Goal: Task Accomplishment & Management: Manage account settings

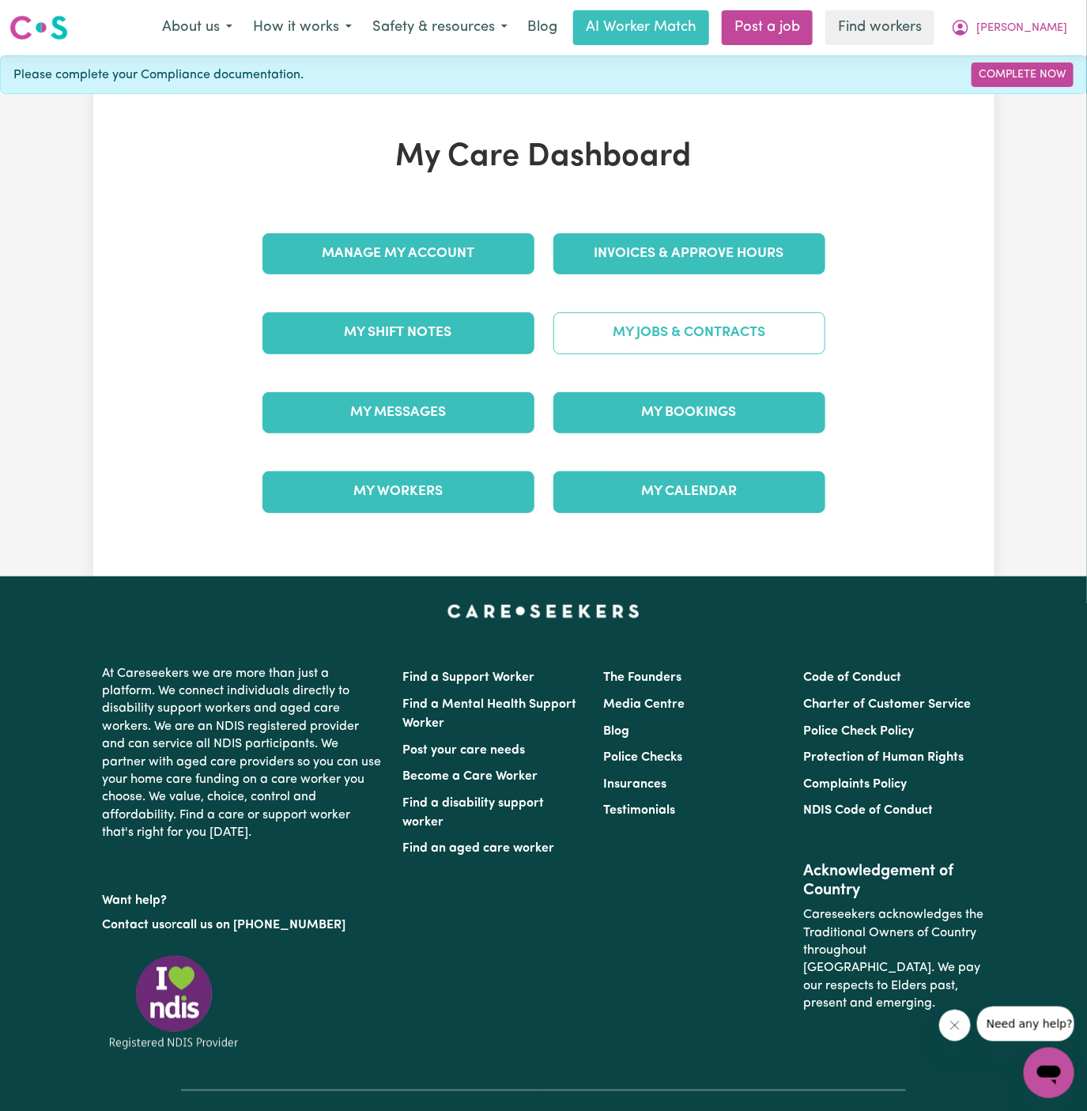
click at [749, 336] on link "My Jobs & Contracts" at bounding box center [689, 332] width 272 height 41
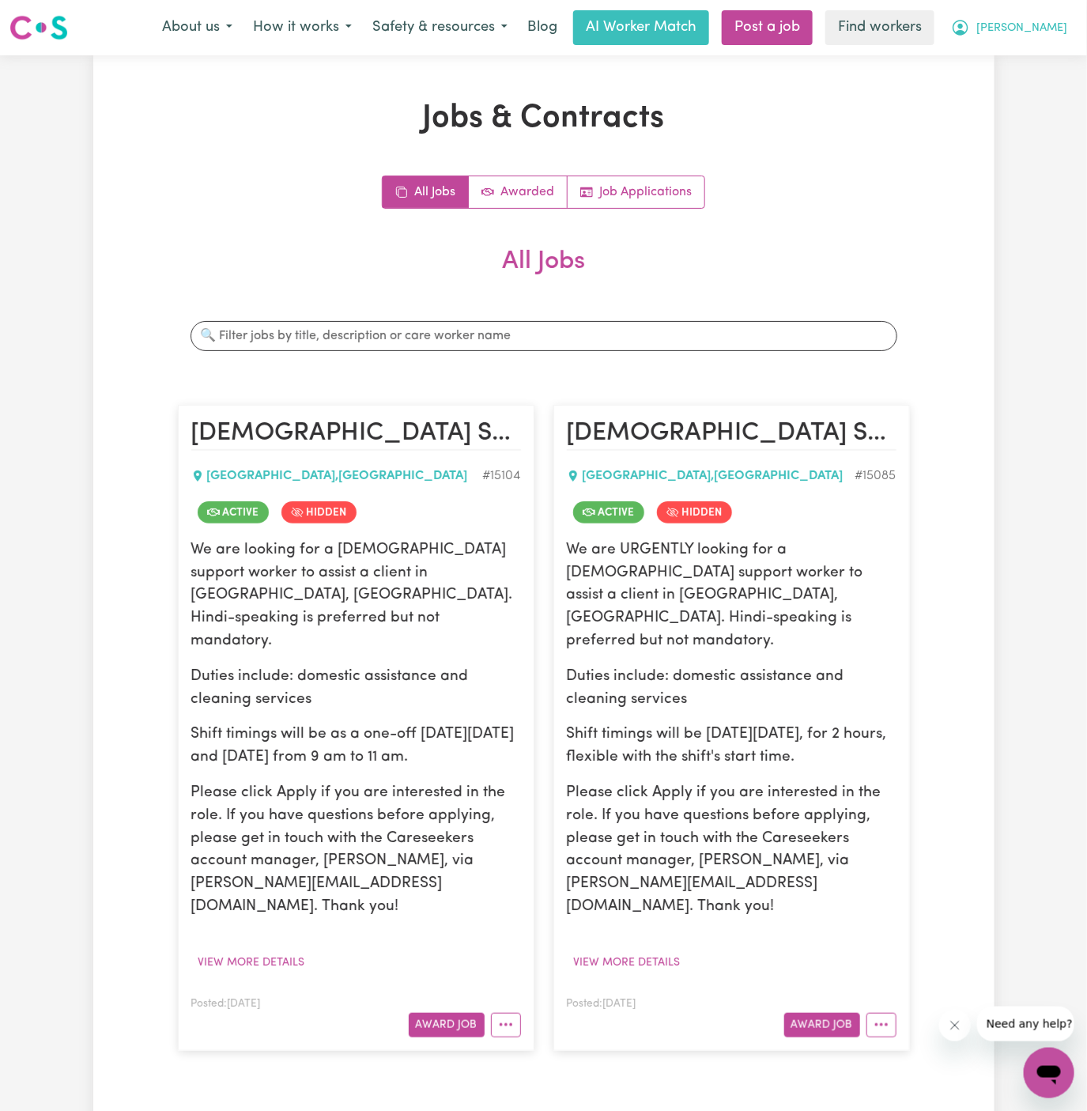
click at [1061, 29] on span "[PERSON_NAME]" at bounding box center [1021, 28] width 91 height 17
click at [1045, 53] on link "My Dashboard" at bounding box center [1014, 62] width 125 height 30
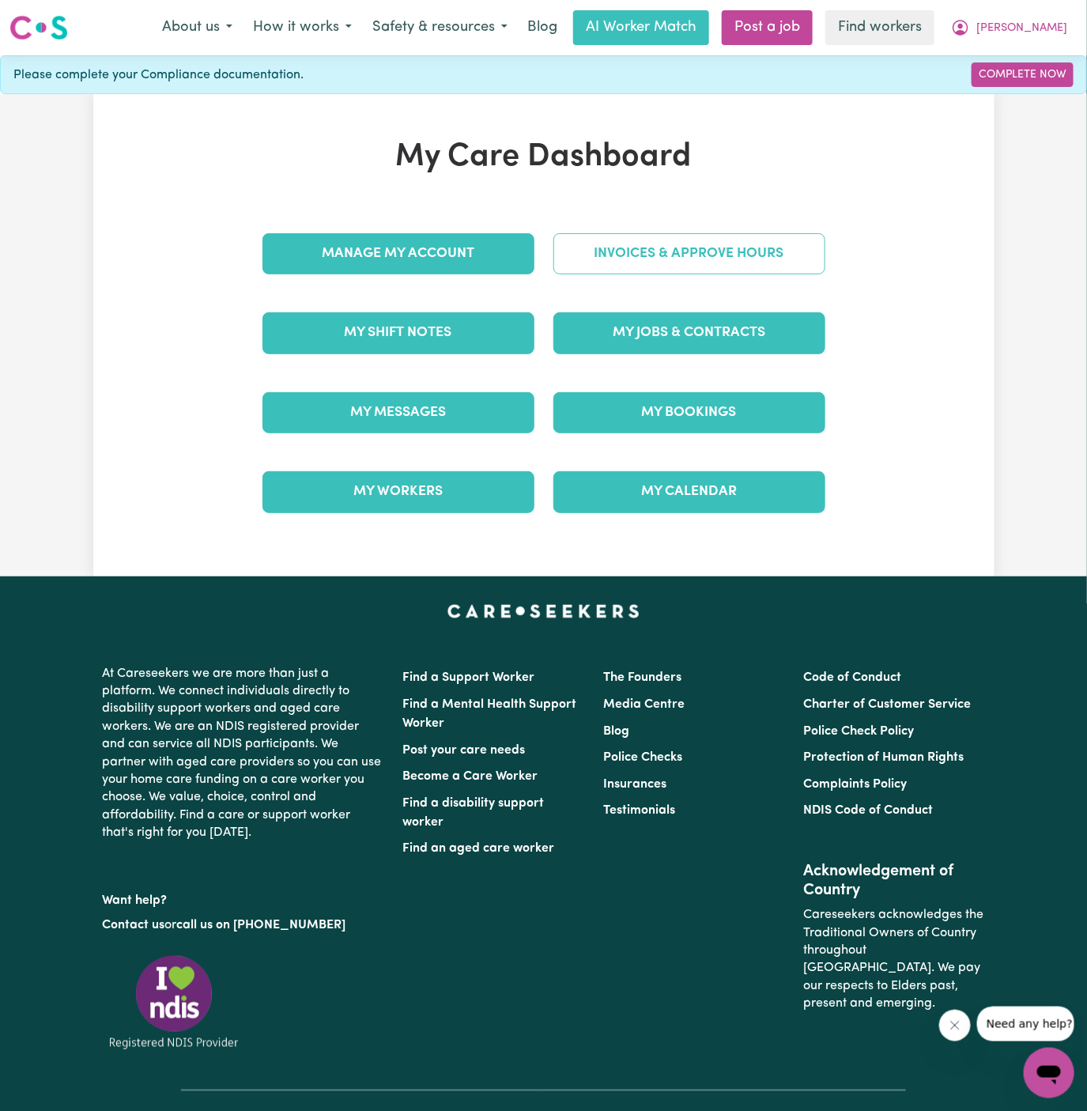
click at [731, 255] on link "Invoices & Approve Hours" at bounding box center [689, 253] width 272 height 41
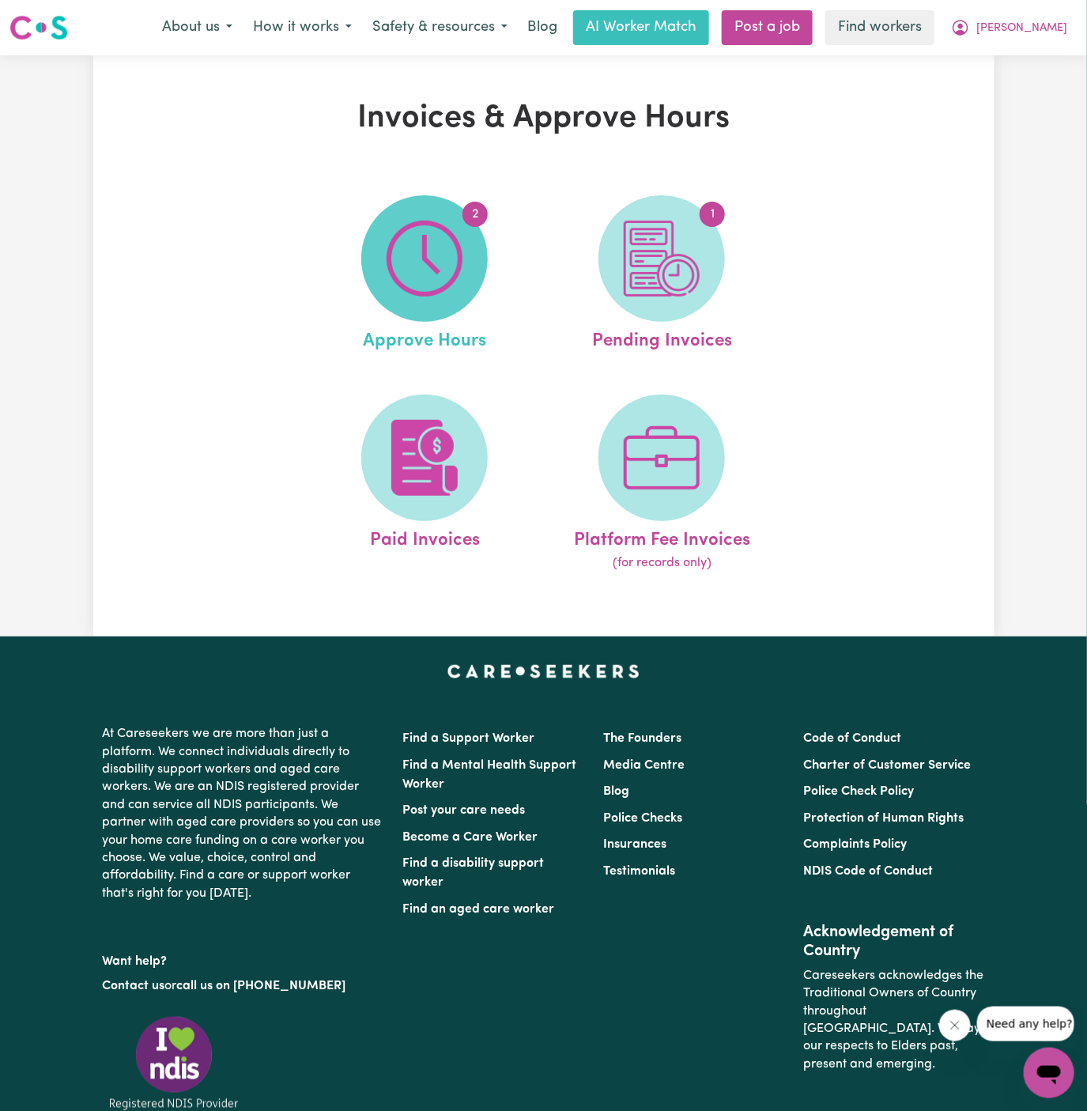
click at [417, 287] on img at bounding box center [425, 259] width 76 height 76
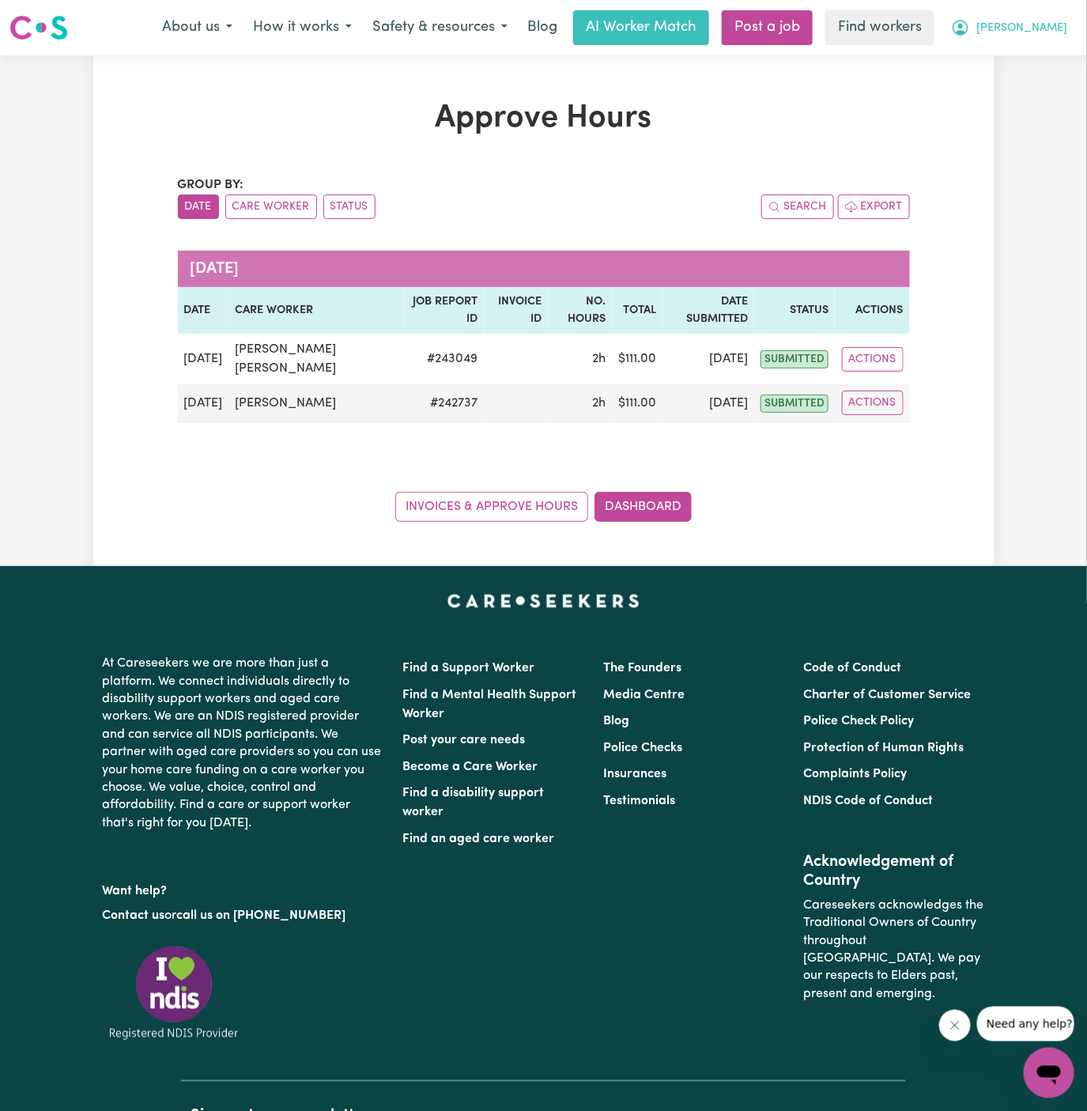
click at [1059, 28] on span "[PERSON_NAME]" at bounding box center [1021, 28] width 91 height 17
click at [1017, 81] on link "Logout" at bounding box center [1014, 91] width 125 height 30
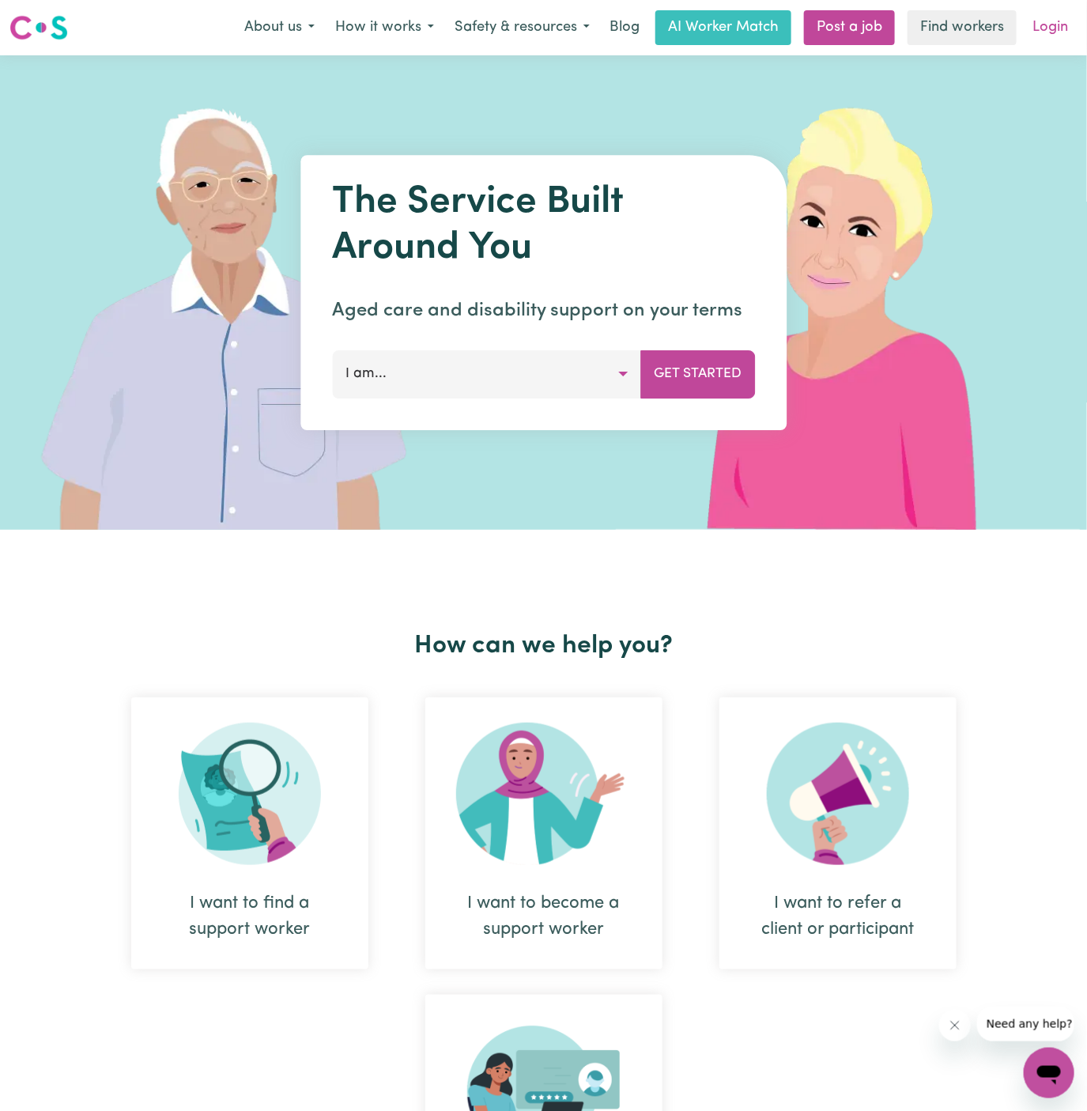
click at [1052, 26] on link "Login" at bounding box center [1050, 27] width 55 height 35
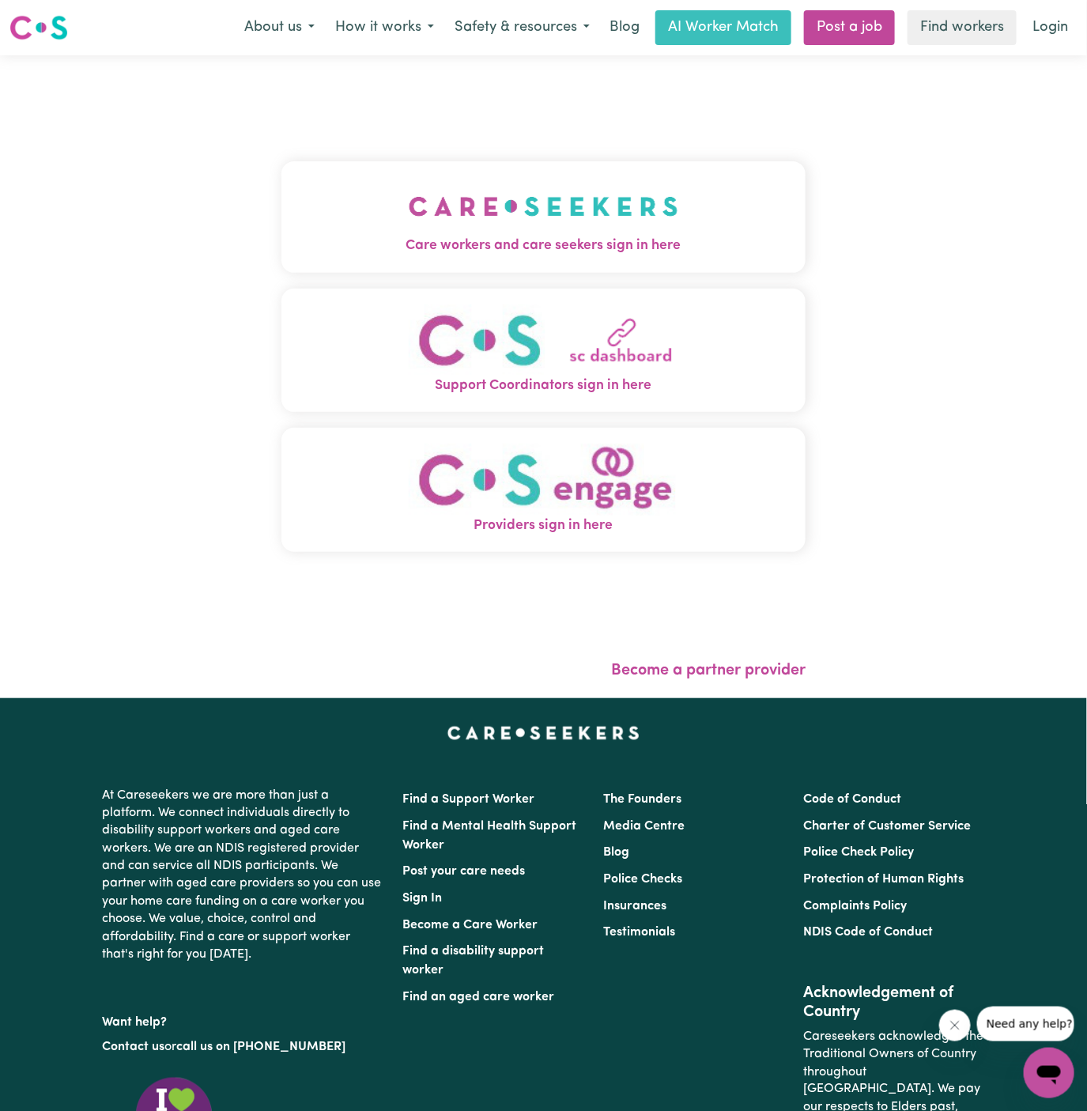
click at [463, 209] on img "Care workers and care seekers sign in here" at bounding box center [544, 206] width 270 height 59
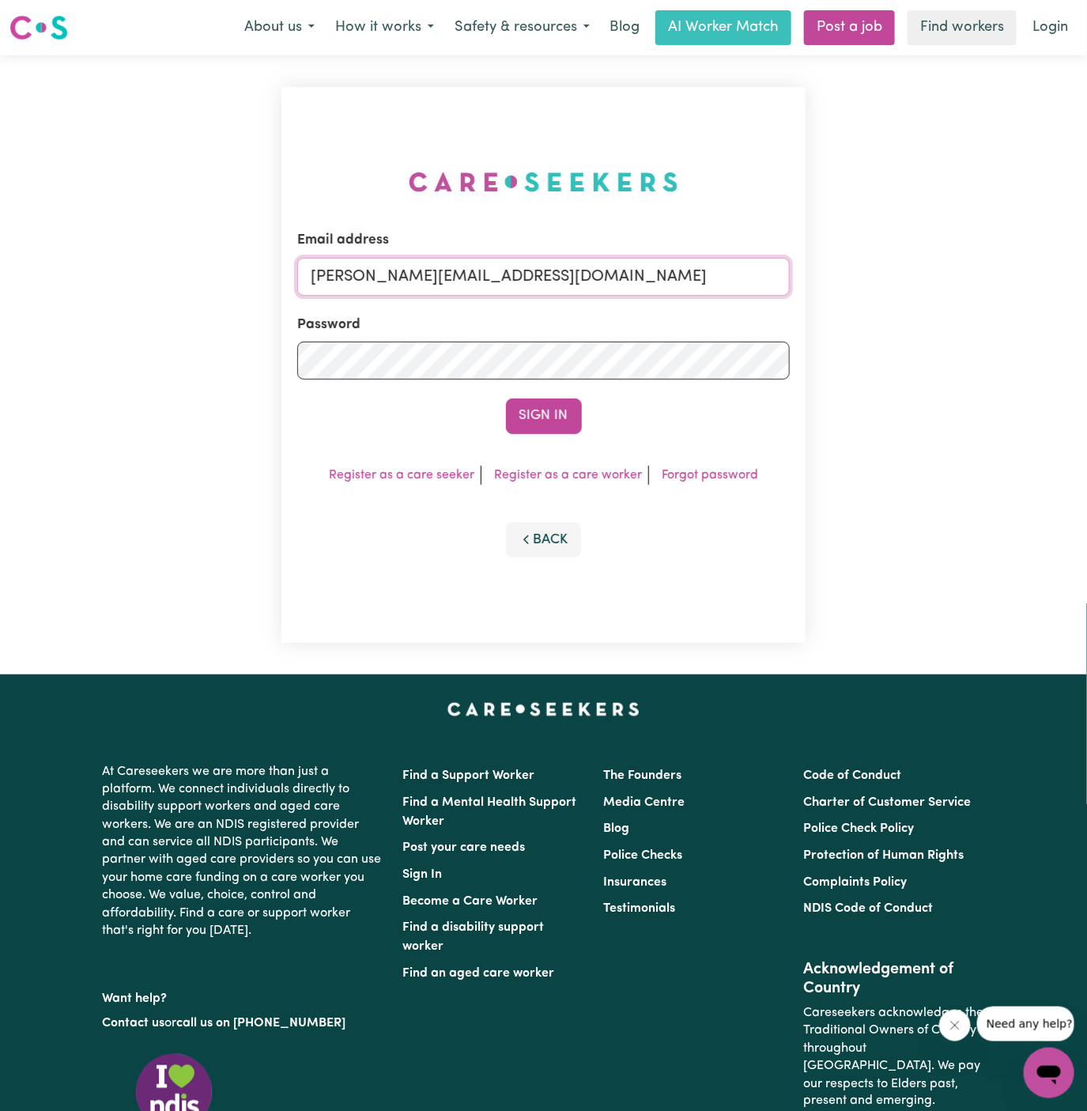
click at [718, 281] on input "[PERSON_NAME][EMAIL_ADDRESS][DOMAIN_NAME]" at bounding box center [543, 277] width 493 height 38
drag, startPoint x: 394, startPoint y: 278, endPoint x: 904, endPoint y: 315, distance: 510.5
click at [904, 315] on div "Email address [EMAIL_ADDRESS][DOMAIN_NAME] Password Sign In Register as a care …" at bounding box center [543, 364] width 1087 height 619
click at [506, 398] on button "Sign In" at bounding box center [544, 415] width 76 height 35
type input "[EMAIL_ADDRESS][DOMAIN_NAME] '"
